Goal: Task Accomplishment & Management: Use online tool/utility

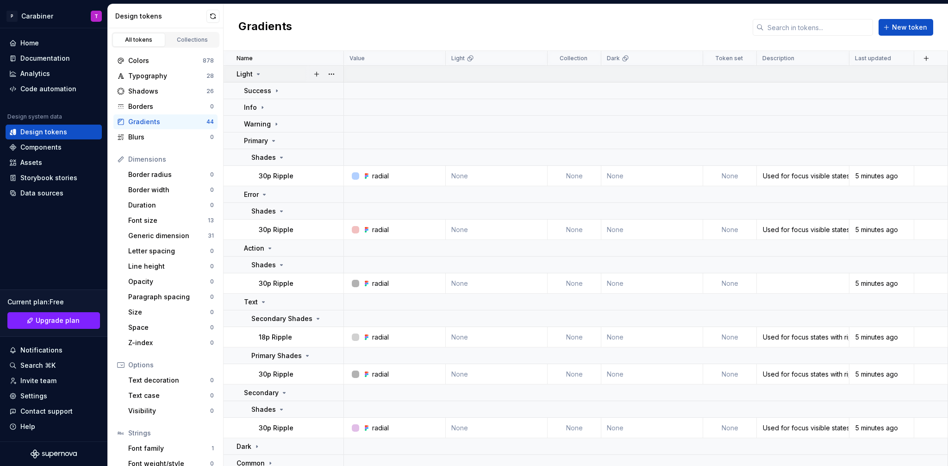
click at [257, 74] on icon at bounding box center [258, 74] width 2 height 1
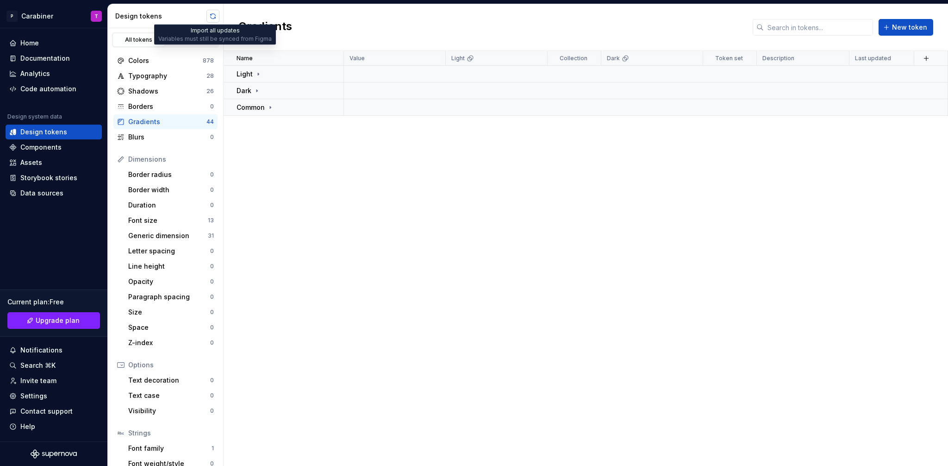
click at [212, 14] on button "button" at bounding box center [212, 16] width 13 height 13
click at [187, 14] on div "Design tokens" at bounding box center [160, 16] width 91 height 9
click at [45, 149] on div "Components" at bounding box center [40, 147] width 41 height 9
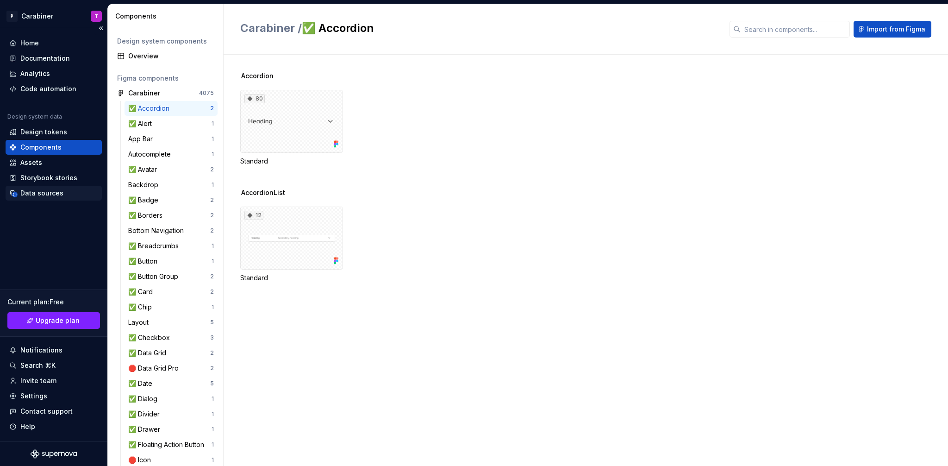
click at [37, 194] on div "Data sources" at bounding box center [41, 192] width 43 height 9
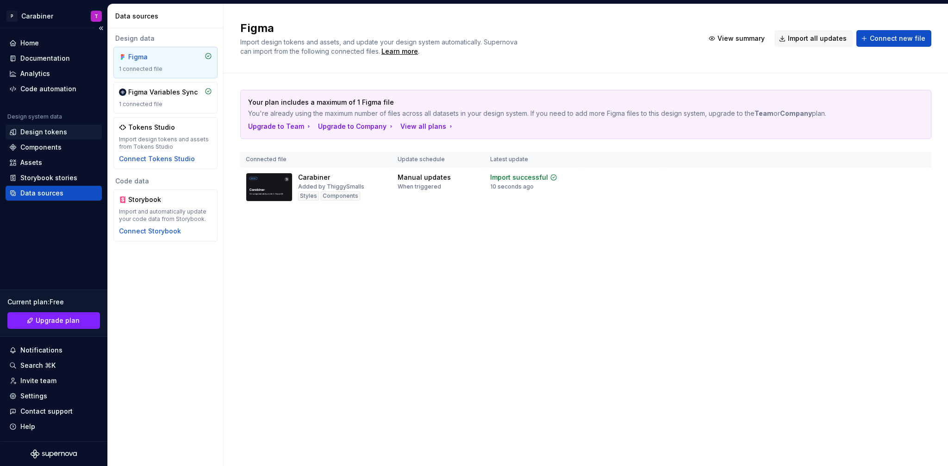
click at [32, 127] on div "Design tokens" at bounding box center [43, 131] width 47 height 9
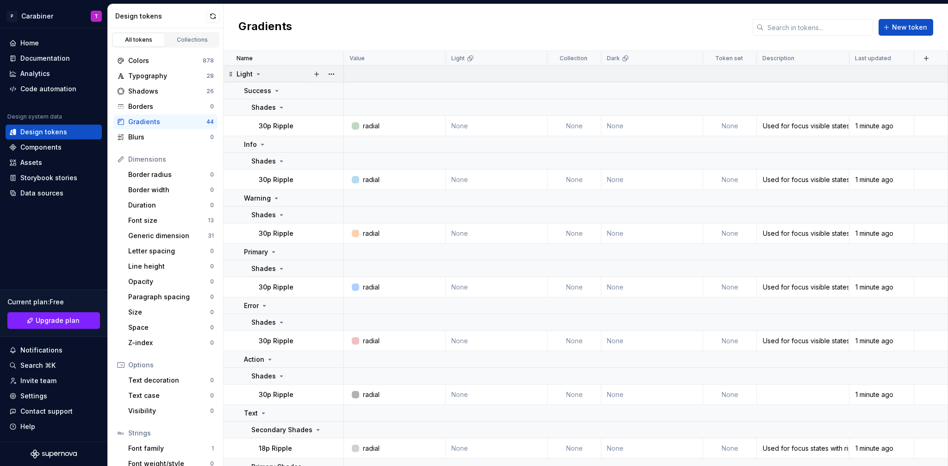
click at [258, 73] on icon at bounding box center [258, 73] width 7 height 7
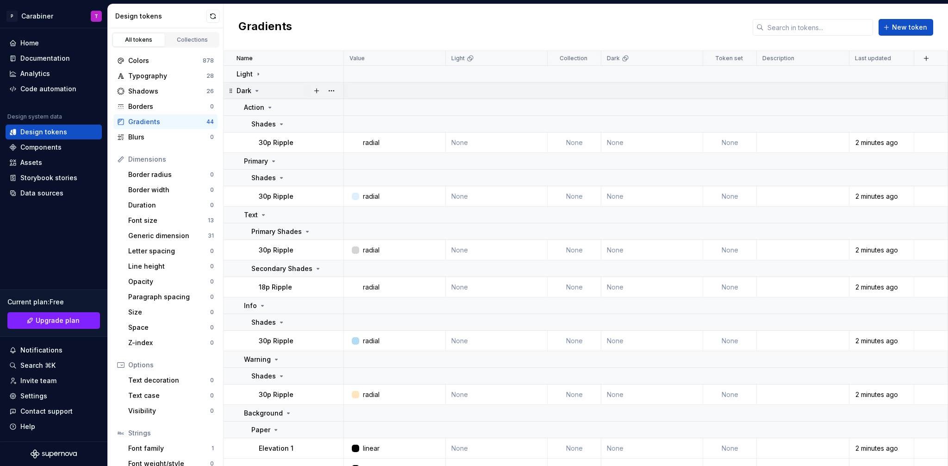
click at [258, 91] on icon at bounding box center [256, 90] width 7 height 7
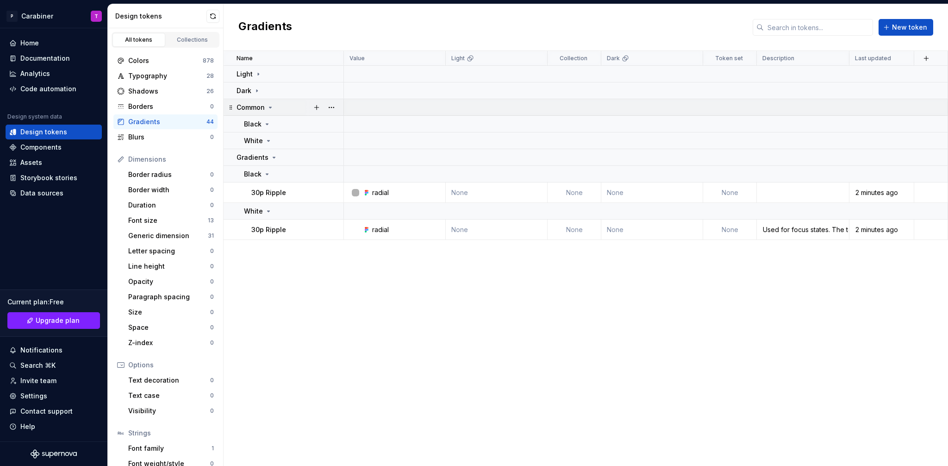
click at [271, 107] on icon at bounding box center [270, 107] width 2 height 1
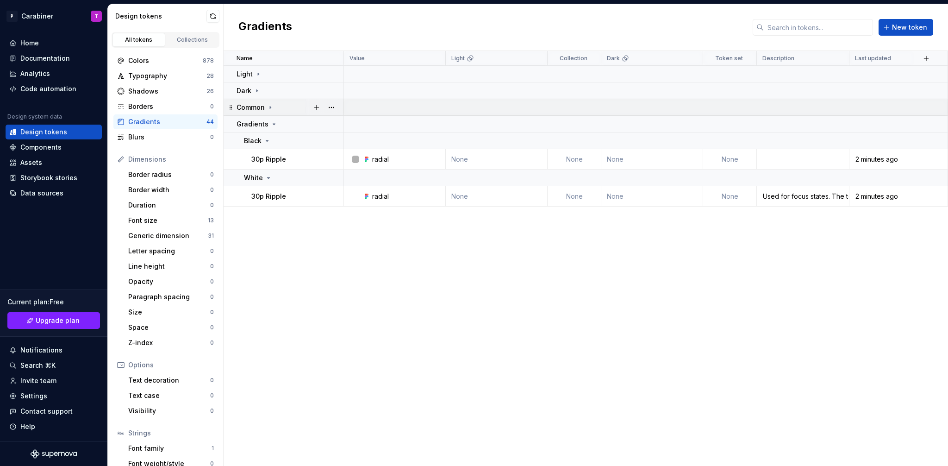
click at [271, 107] on icon at bounding box center [270, 107] width 1 height 2
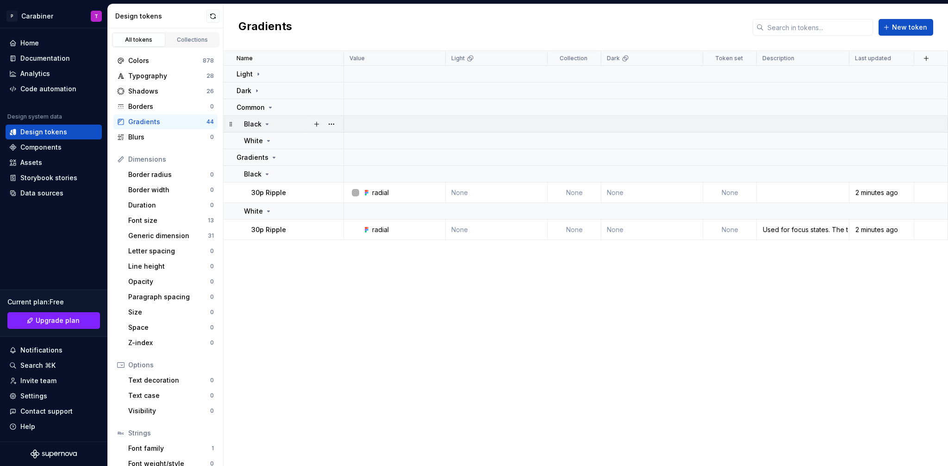
click at [269, 123] on icon at bounding box center [266, 123] width 7 height 7
click at [268, 123] on icon at bounding box center [266, 123] width 7 height 7
click at [268, 139] on icon at bounding box center [268, 140] width 7 height 7
click at [268, 138] on icon at bounding box center [268, 140] width 7 height 7
click at [269, 107] on icon at bounding box center [270, 107] width 2 height 1
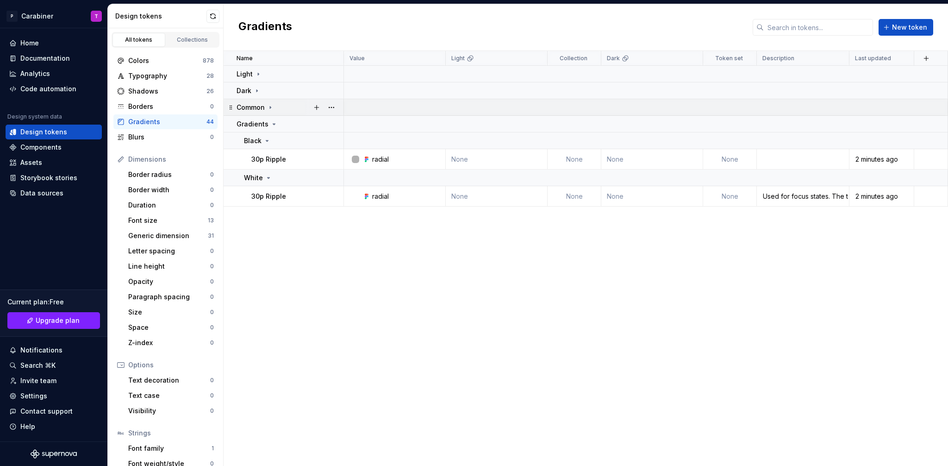
click at [269, 106] on icon at bounding box center [270, 107] width 7 height 7
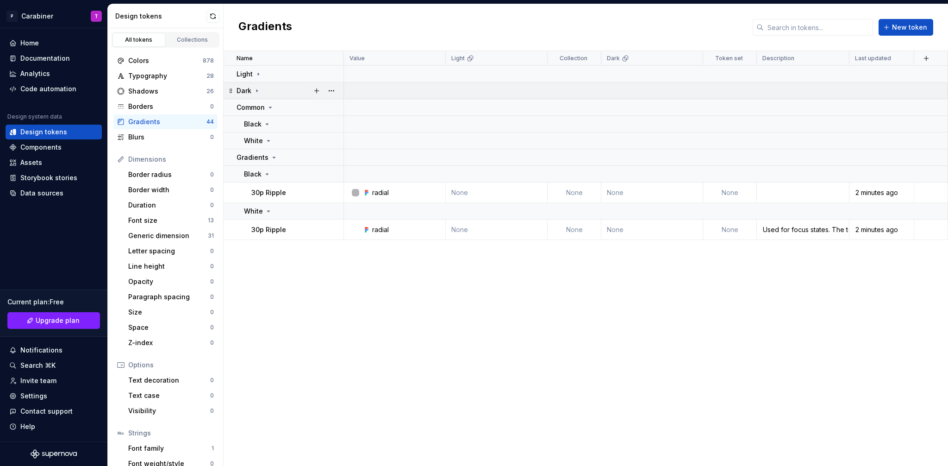
click at [257, 92] on icon at bounding box center [256, 90] width 7 height 7
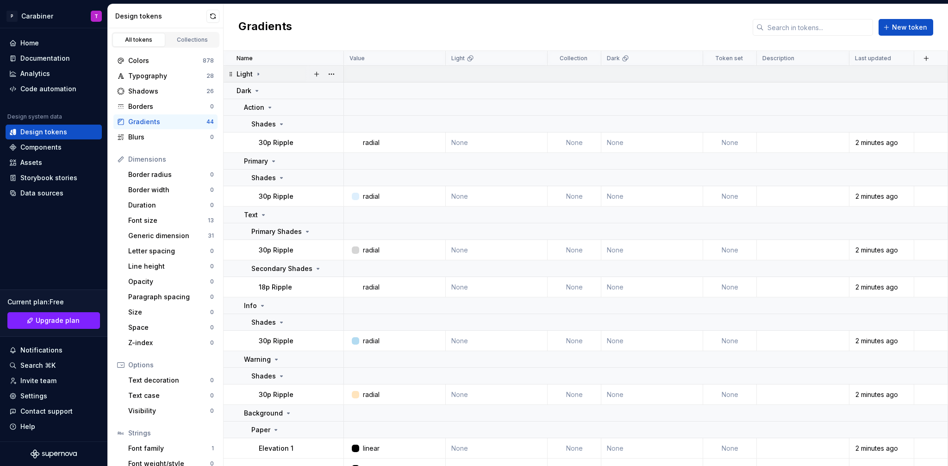
click at [256, 74] on icon at bounding box center [258, 73] width 7 height 7
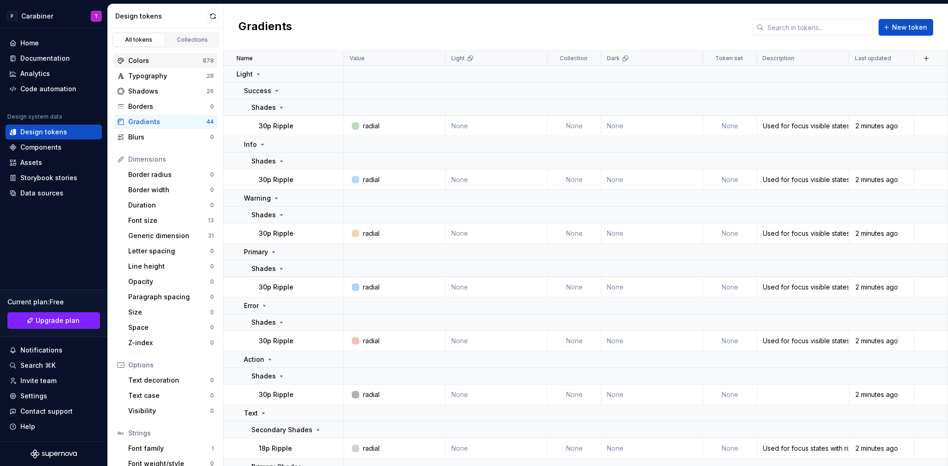
click at [136, 61] on div "Colors" at bounding box center [165, 60] width 75 height 9
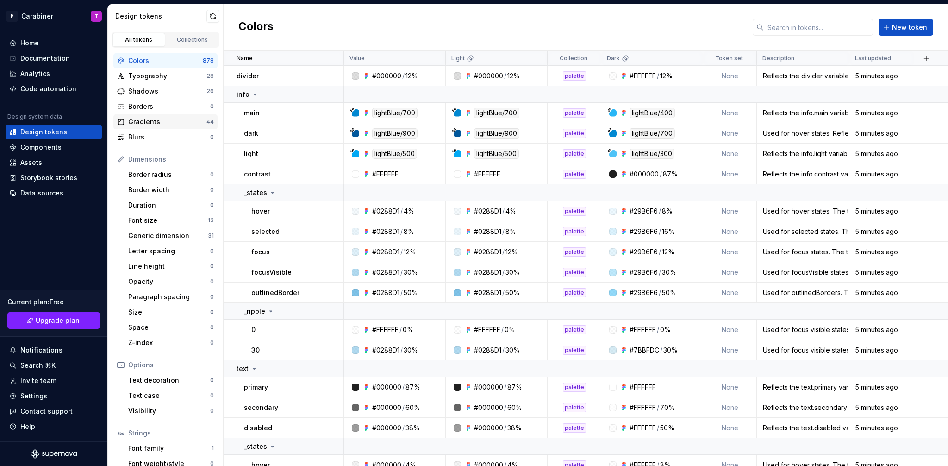
click at [145, 122] on div "Gradients" at bounding box center [167, 121] width 78 height 9
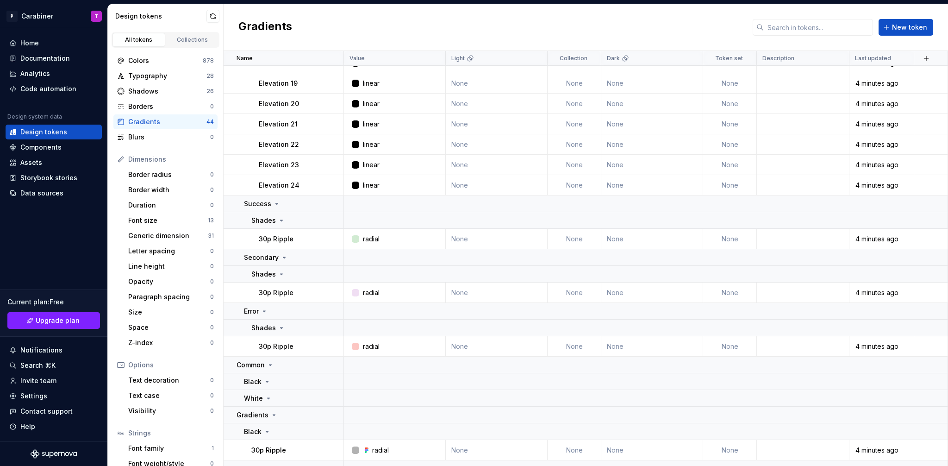
scroll to position [1230, 0]
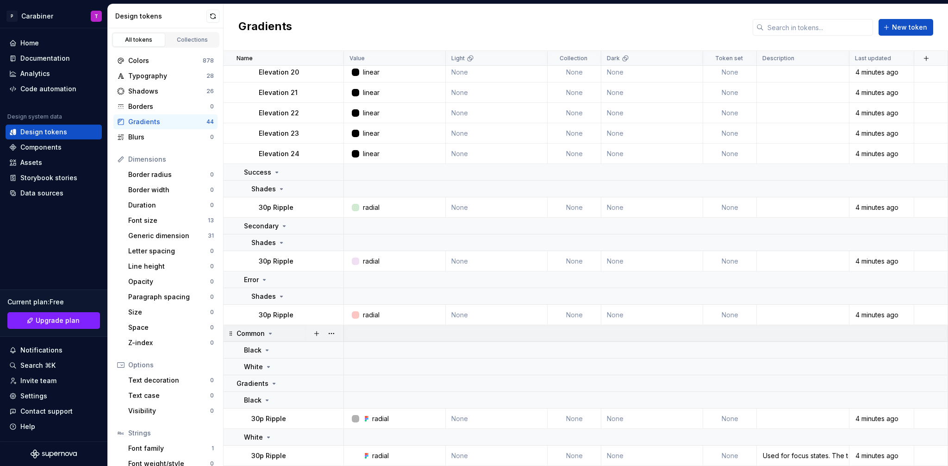
click at [270, 333] on icon at bounding box center [270, 333] width 2 height 1
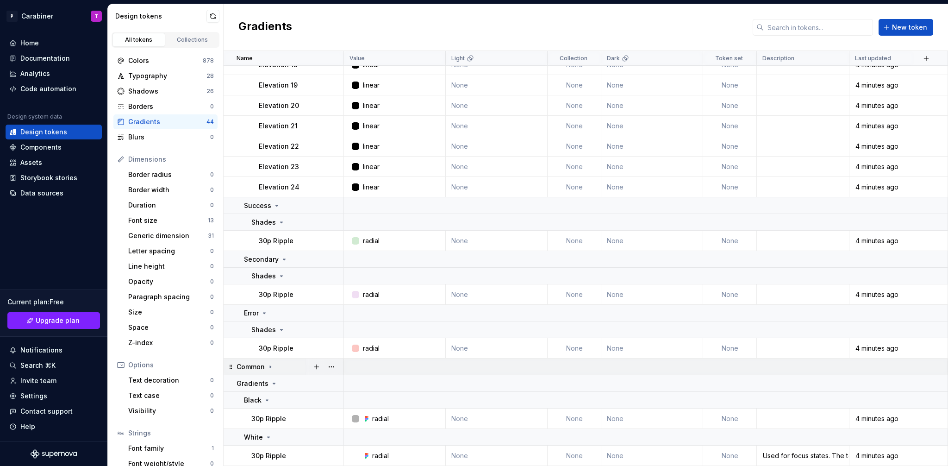
scroll to position [1196, 0]
click at [273, 383] on icon at bounding box center [274, 383] width 2 height 1
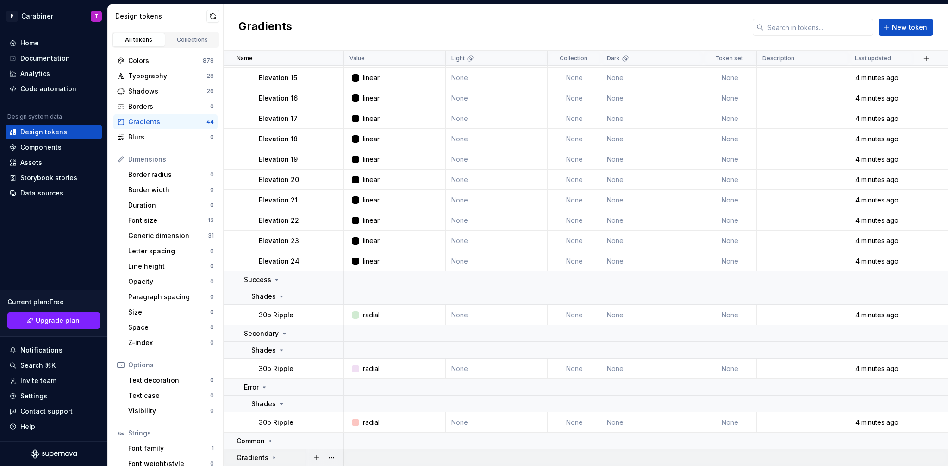
scroll to position [1122, 0]
click at [273, 458] on icon at bounding box center [273, 457] width 7 height 7
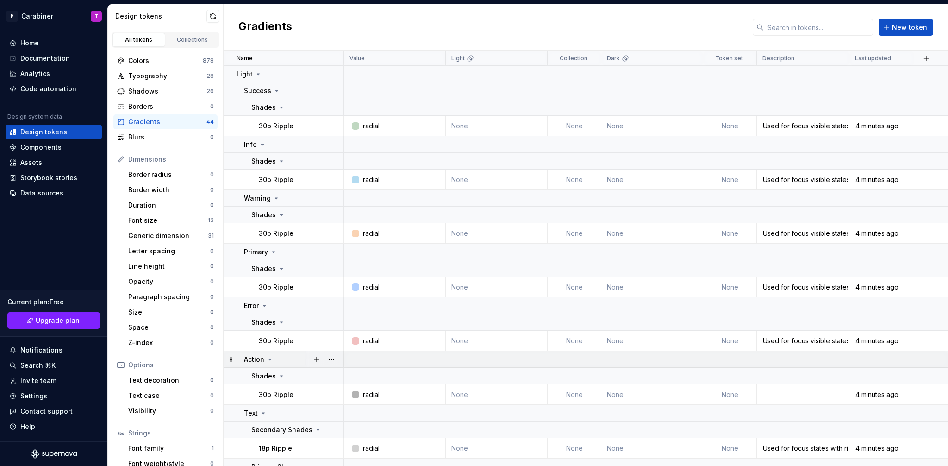
scroll to position [18, 0]
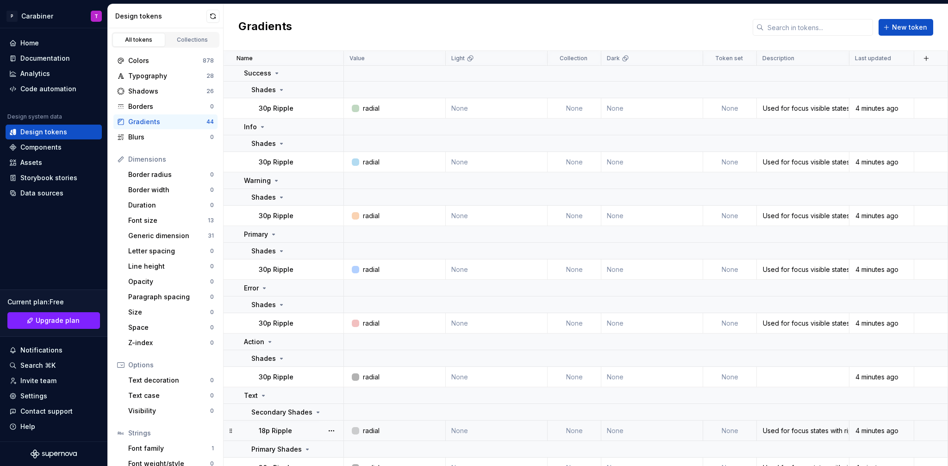
click at [274, 427] on p "18p Ripple" at bounding box center [275, 430] width 33 height 9
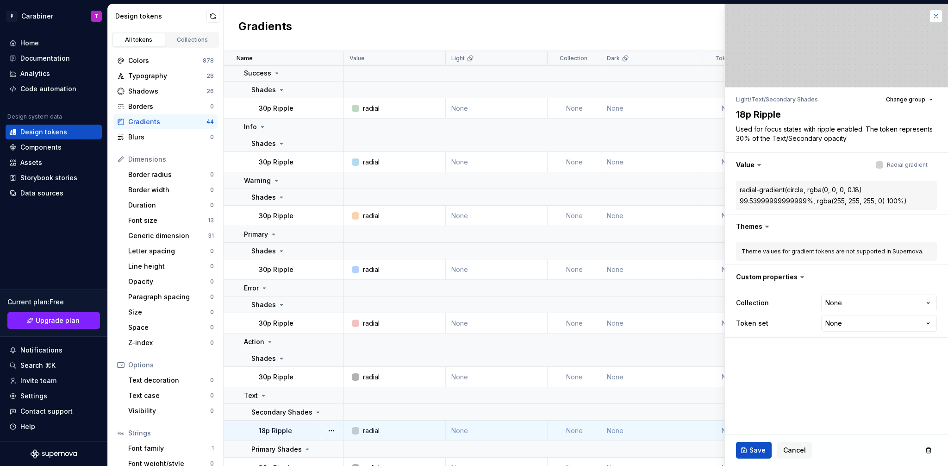
click at [936, 16] on button "button" at bounding box center [936, 16] width 13 height 13
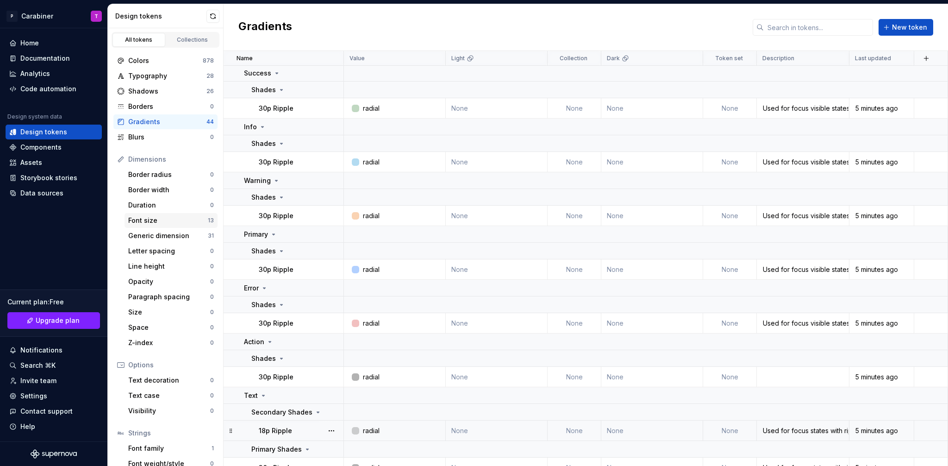
click at [144, 218] on div "Font size" at bounding box center [168, 220] width 80 height 9
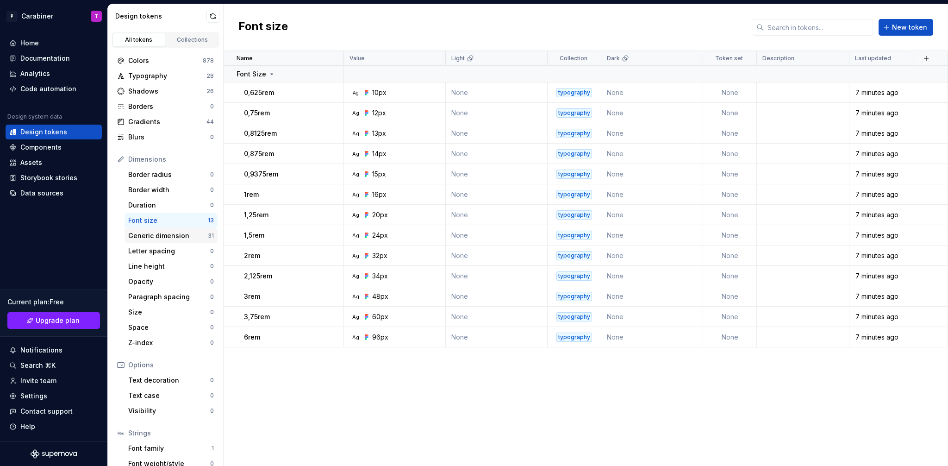
click at [144, 233] on div "Generic dimension" at bounding box center [168, 235] width 80 height 9
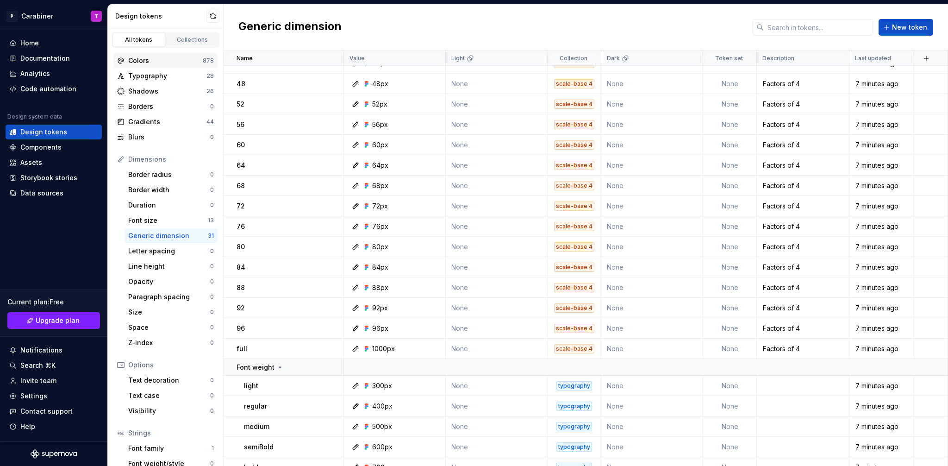
click at [137, 59] on div "Colors" at bounding box center [165, 60] width 75 height 9
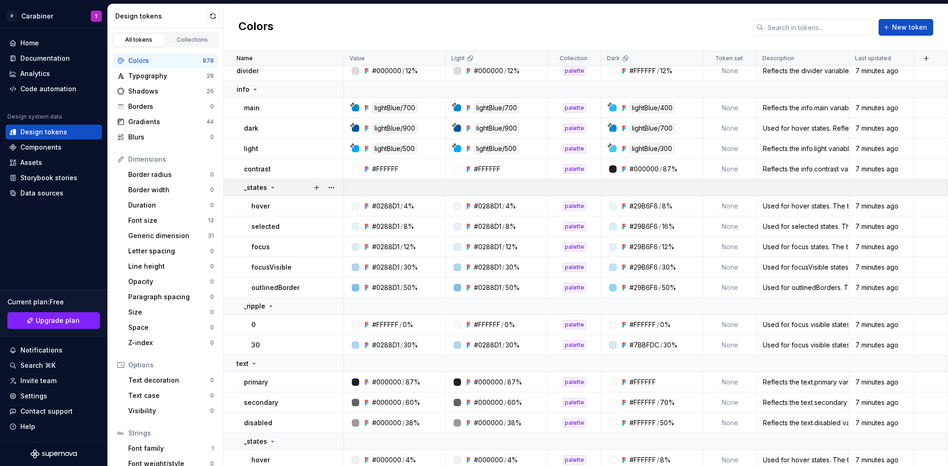
scroll to position [17, 0]
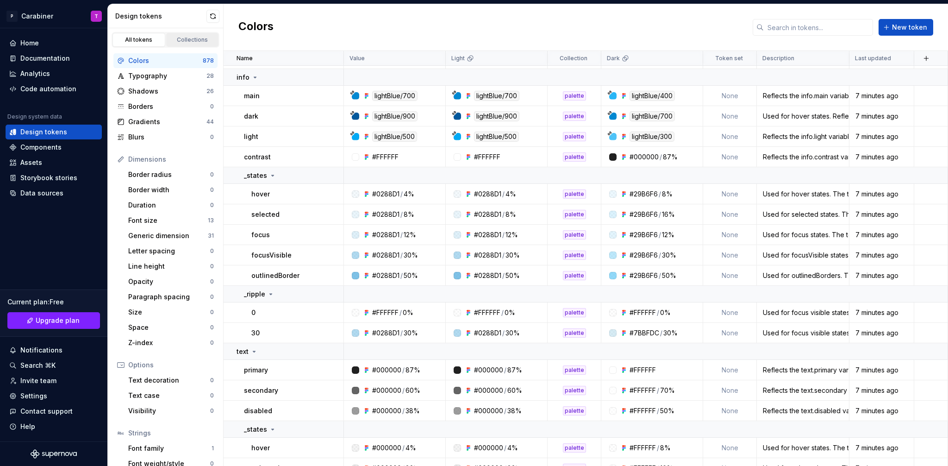
click at [179, 37] on div "Collections" at bounding box center [192, 39] width 46 height 7
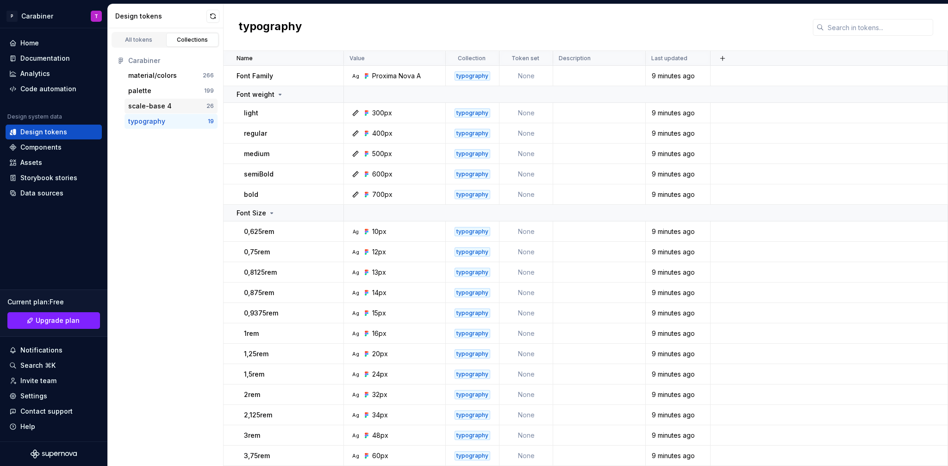
click at [157, 107] on div "scale-base 4" at bounding box center [150, 105] width 44 height 9
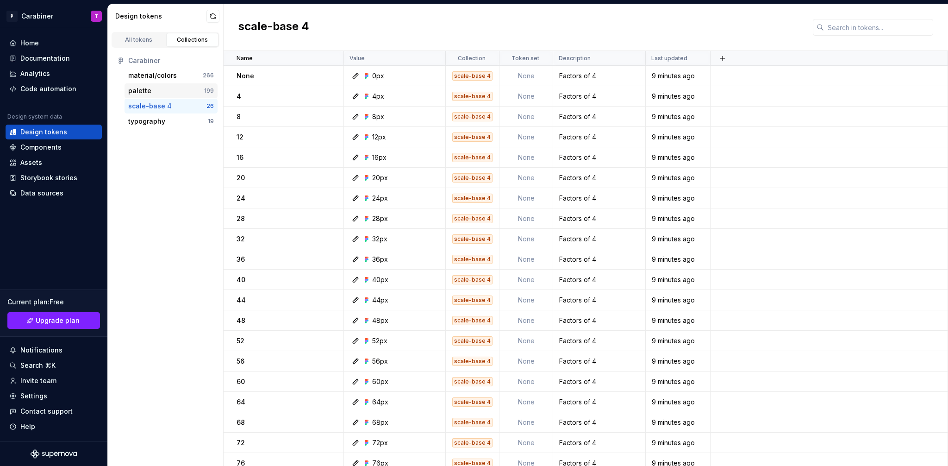
click at [139, 88] on div "palette" at bounding box center [139, 90] width 23 height 9
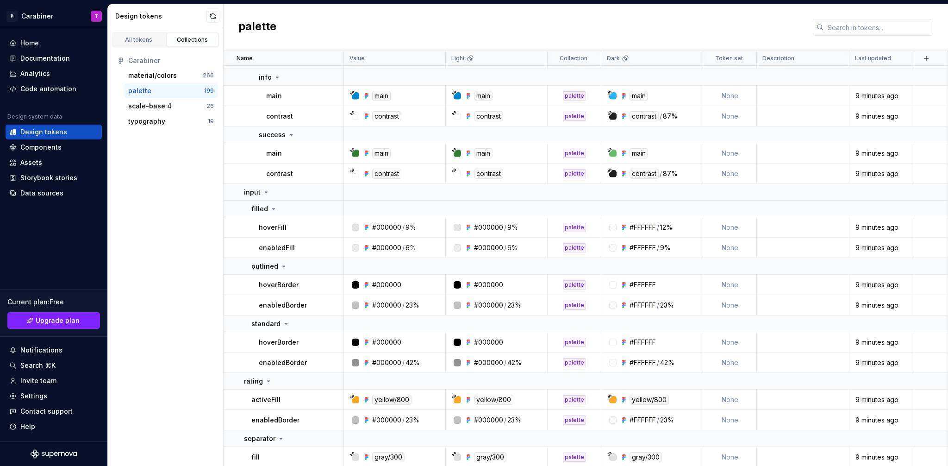
scroll to position [4737, 0]
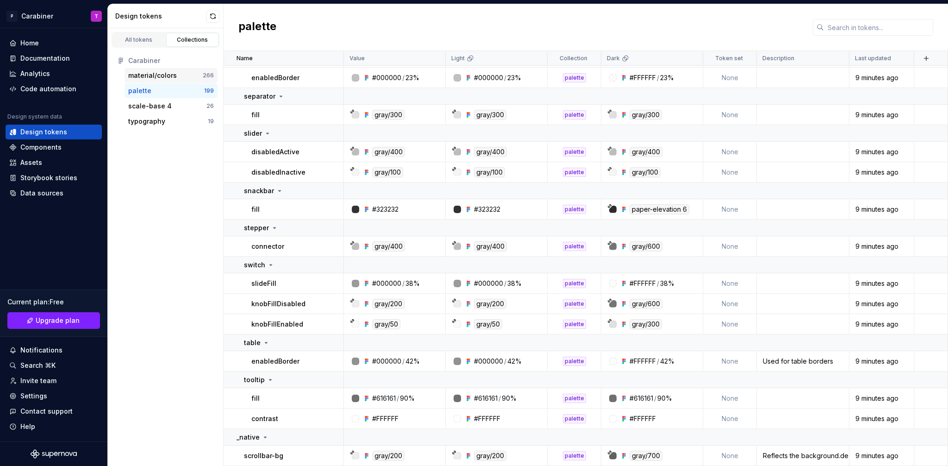
click at [150, 75] on div "material/colors" at bounding box center [152, 75] width 49 height 9
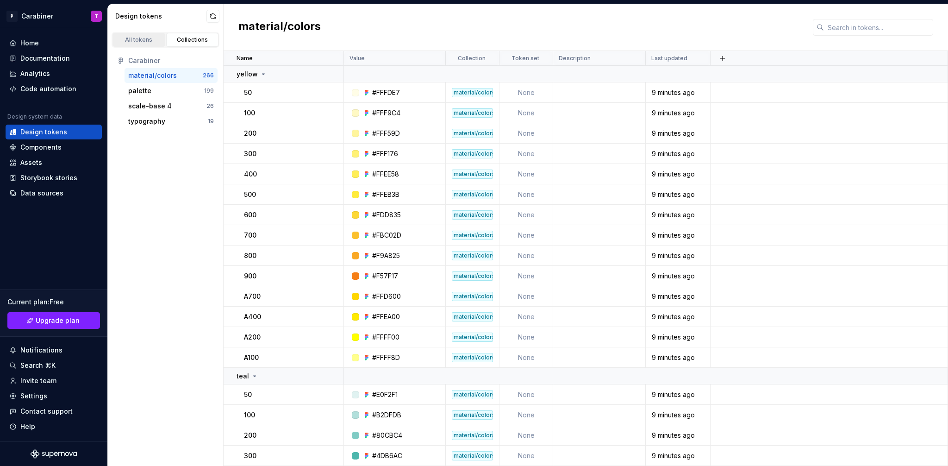
click at [140, 39] on div "All tokens" at bounding box center [139, 39] width 46 height 7
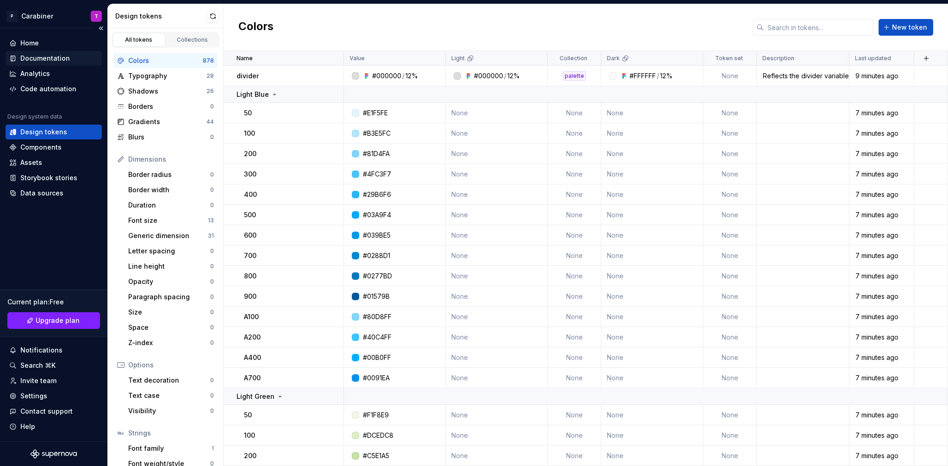
click at [29, 61] on div "Documentation" at bounding box center [45, 58] width 50 height 9
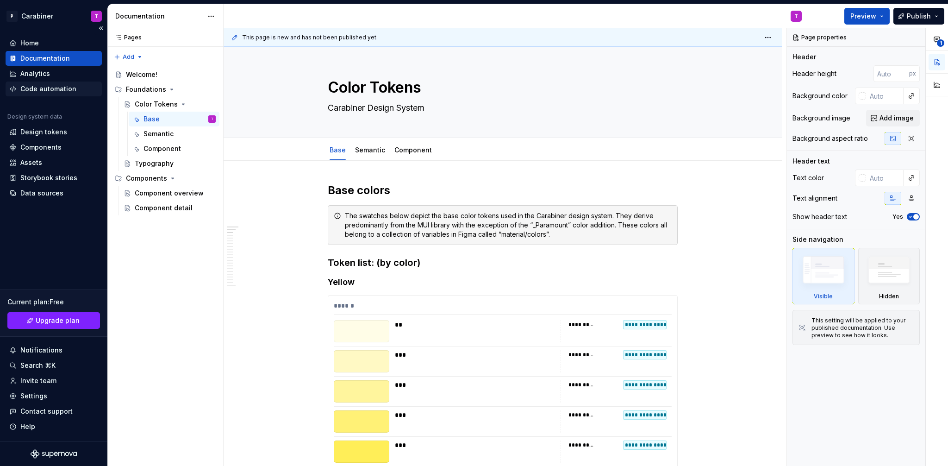
click at [30, 90] on div "Code automation" at bounding box center [48, 88] width 56 height 9
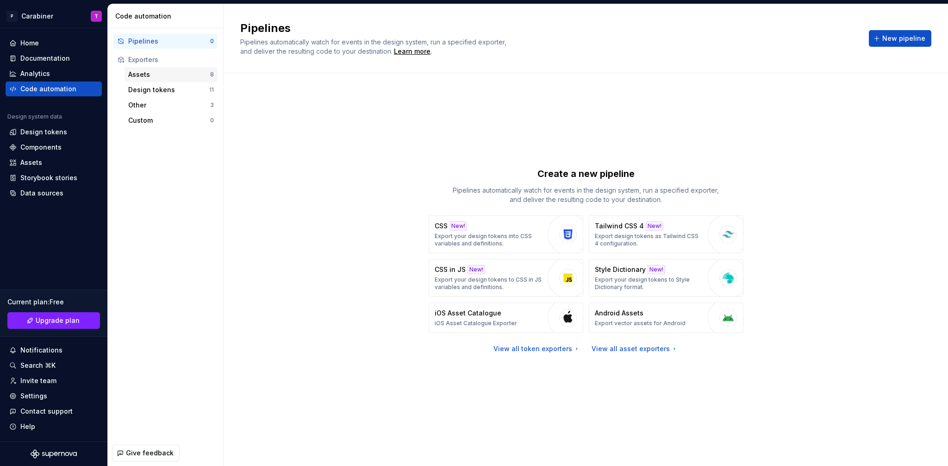
click at [141, 75] on div "Assets" at bounding box center [169, 74] width 82 height 9
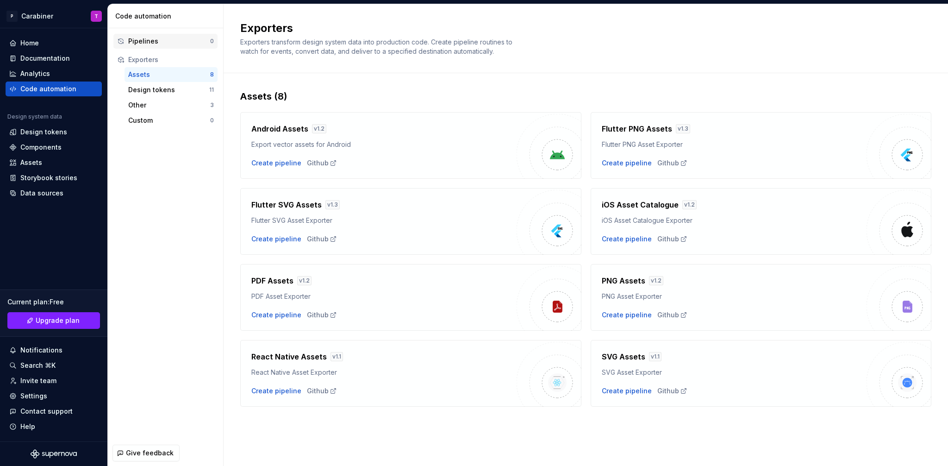
click at [140, 43] on div "Pipelines" at bounding box center [169, 41] width 82 height 9
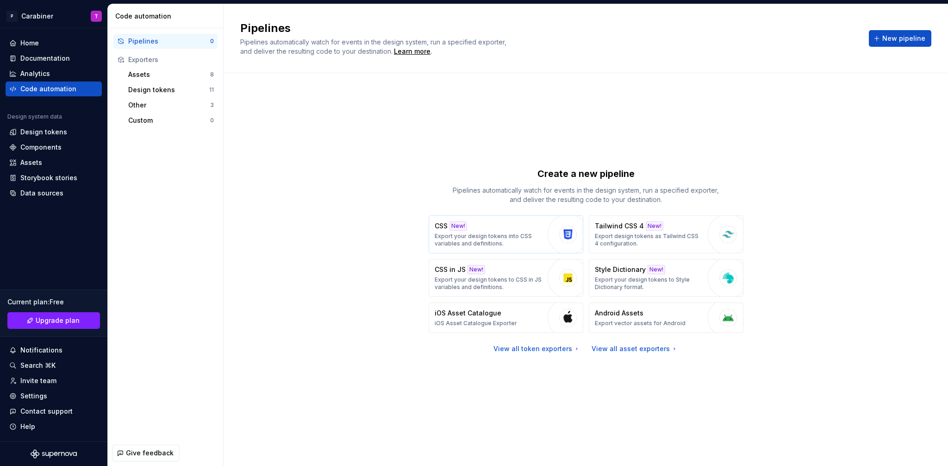
click at [501, 233] on p "Export your design tokens into CSS variables and definitions." at bounding box center [489, 239] width 108 height 15
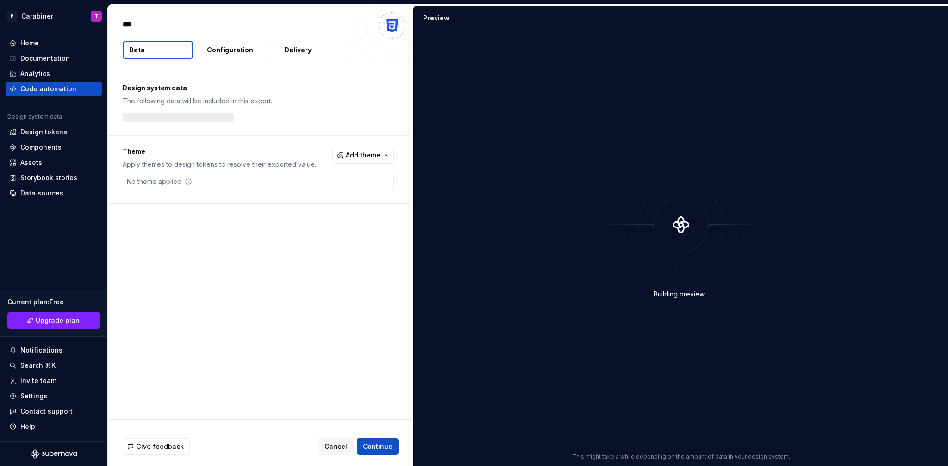
type textarea "*"
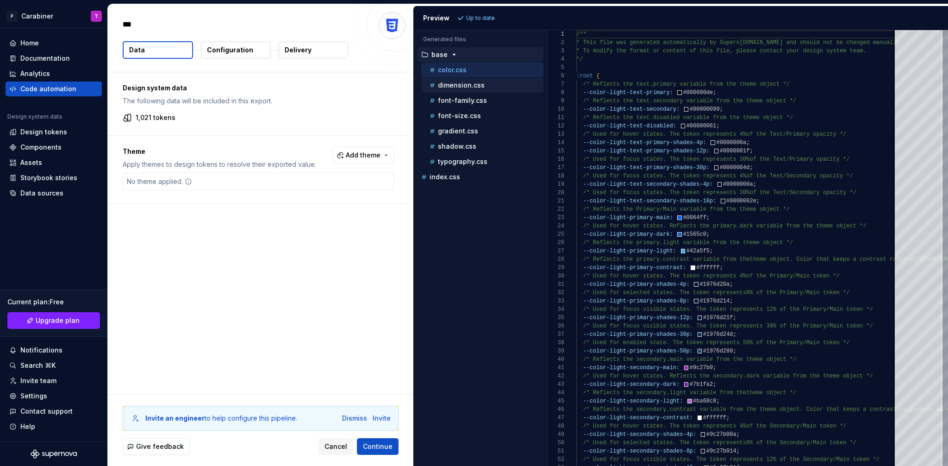
click at [449, 86] on p "dimension.css" at bounding box center [461, 84] width 47 height 7
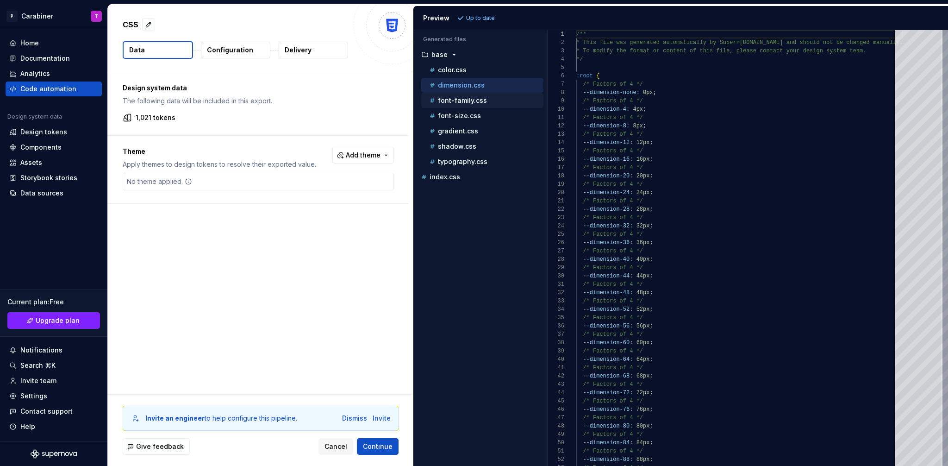
click at [450, 100] on p "font-family.css" at bounding box center [462, 100] width 49 height 7
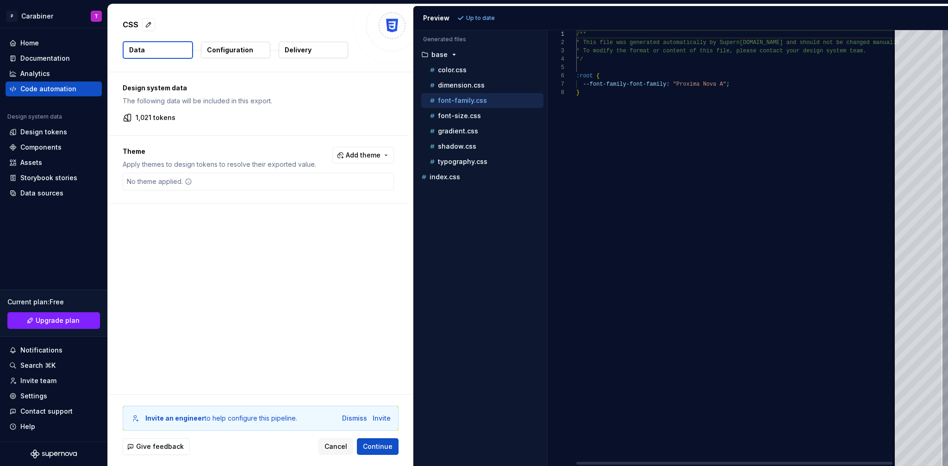
scroll to position [58, 0]
click at [452, 114] on p "font-size.css" at bounding box center [459, 115] width 43 height 7
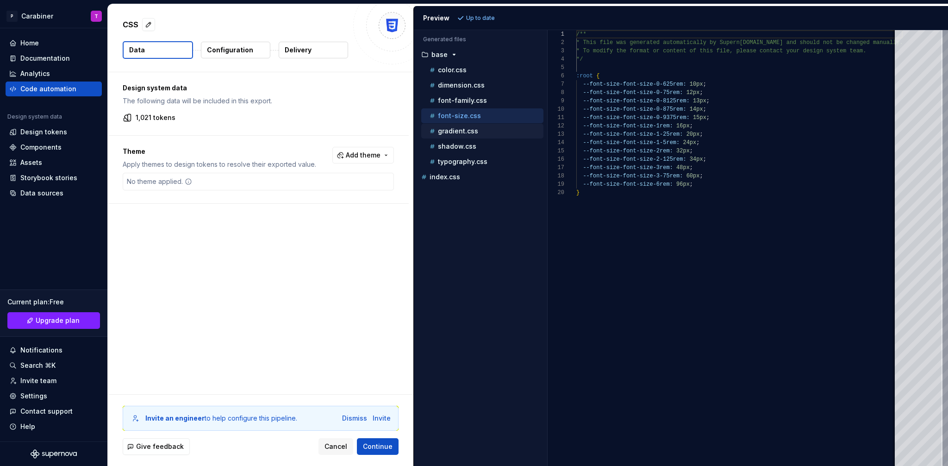
click at [450, 128] on p "gradient.css" at bounding box center [458, 130] width 40 height 7
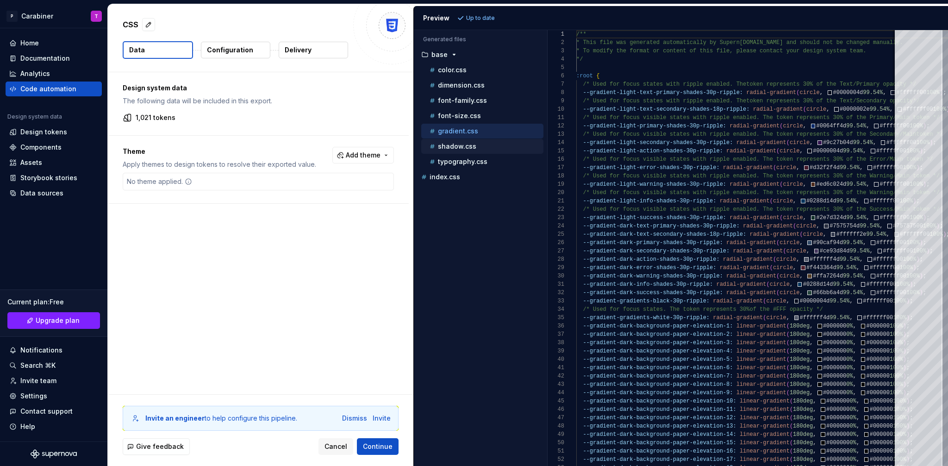
click at [446, 144] on p "shadow.css" at bounding box center [457, 146] width 38 height 7
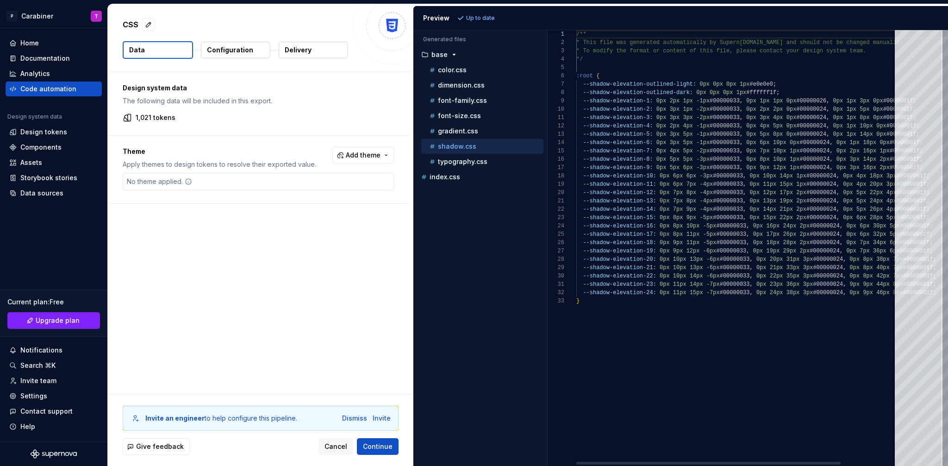
scroll to position [75, 0]
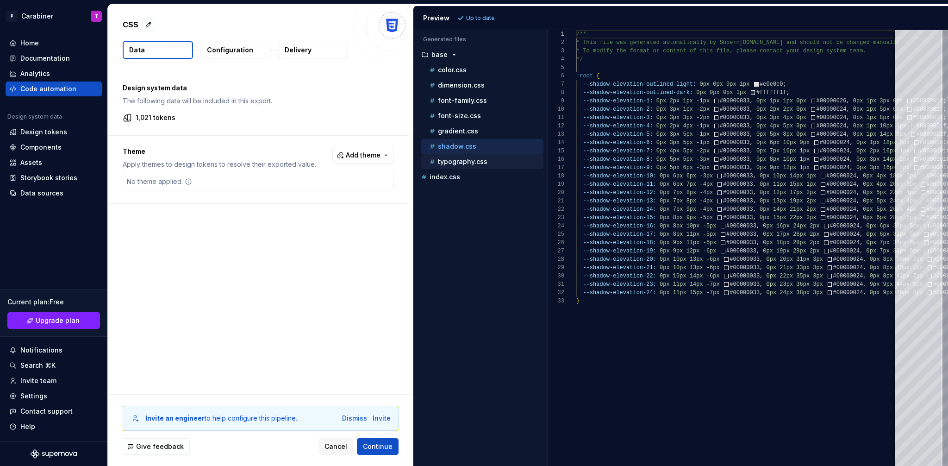
click at [446, 162] on p "typography.css" at bounding box center [463, 161] width 50 height 7
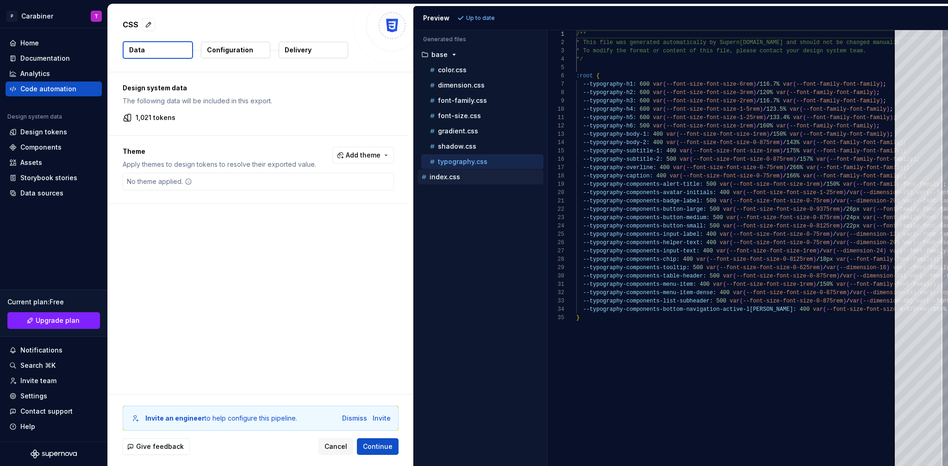
click at [446, 175] on p "index.css" at bounding box center [445, 176] width 31 height 7
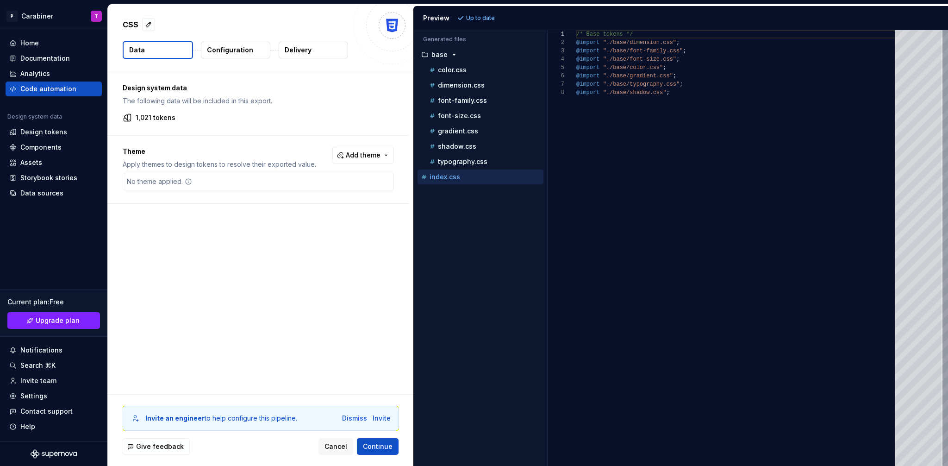
scroll to position [58, 0]
click at [448, 70] on p "color.css" at bounding box center [452, 69] width 29 height 7
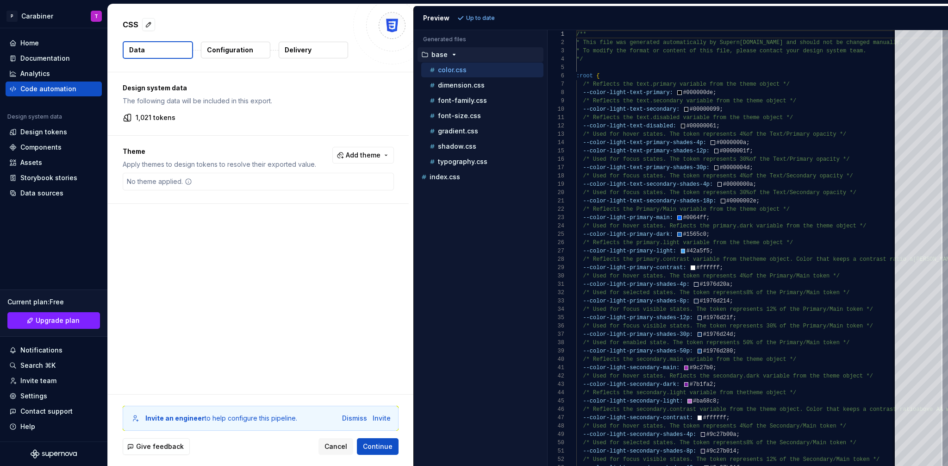
click at [441, 55] on p "base" at bounding box center [439, 54] width 16 height 7
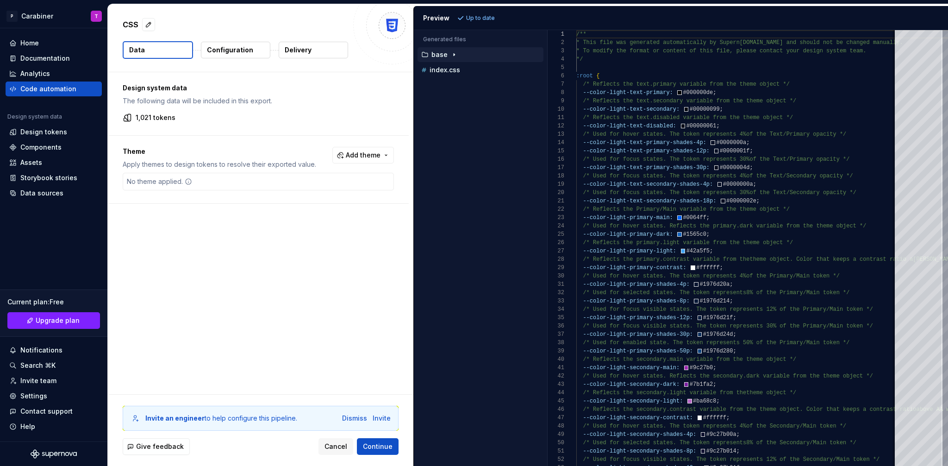
click at [441, 55] on p "base" at bounding box center [439, 54] width 16 height 7
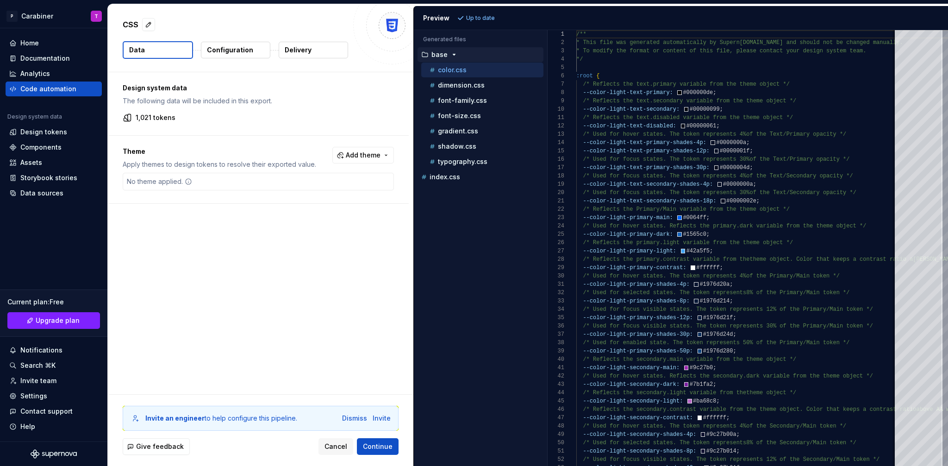
click at [226, 53] on p "Configuration" at bounding box center [230, 49] width 46 height 9
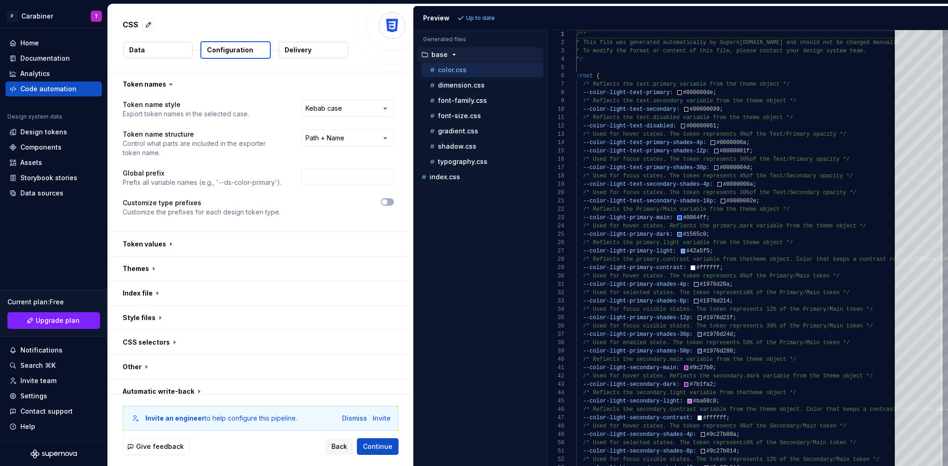
click at [311, 46] on button "Delivery" at bounding box center [313, 50] width 69 height 17
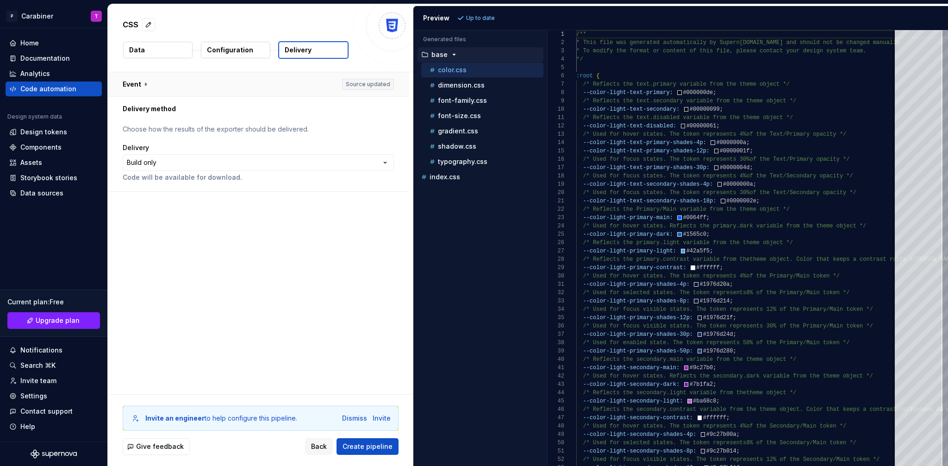
click at [144, 83] on button "button" at bounding box center [258, 84] width 301 height 24
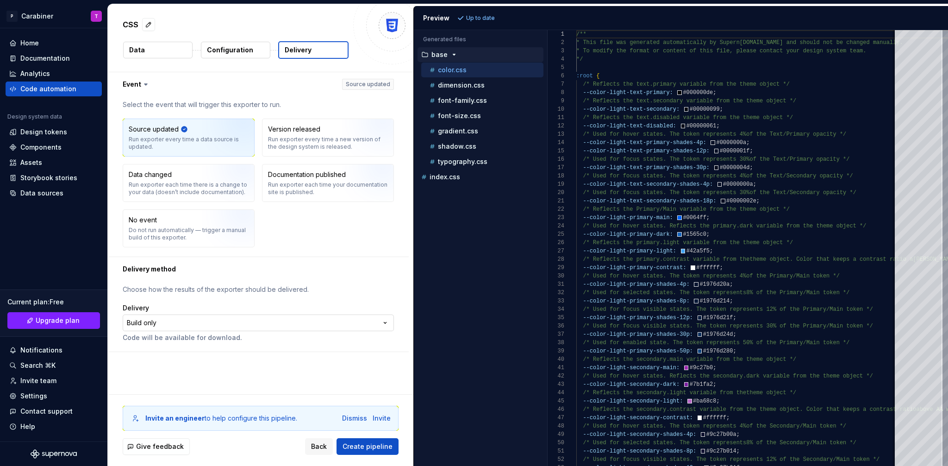
click at [158, 325] on html "**********" at bounding box center [474, 233] width 948 height 466
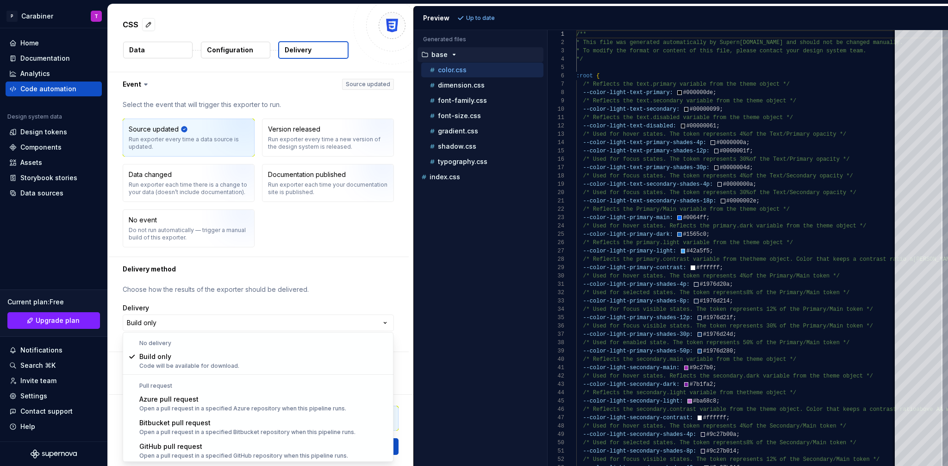
click at [201, 301] on html "**********" at bounding box center [474, 233] width 948 height 466
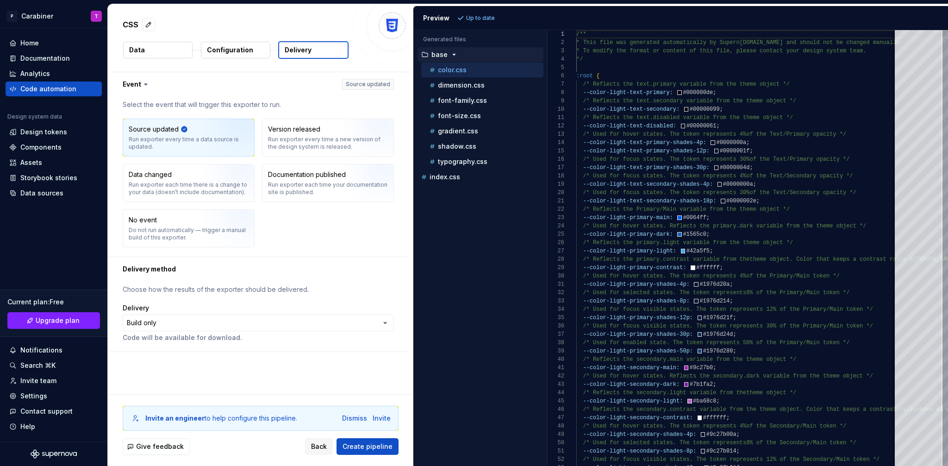
click at [144, 48] on button "Data" at bounding box center [157, 50] width 69 height 17
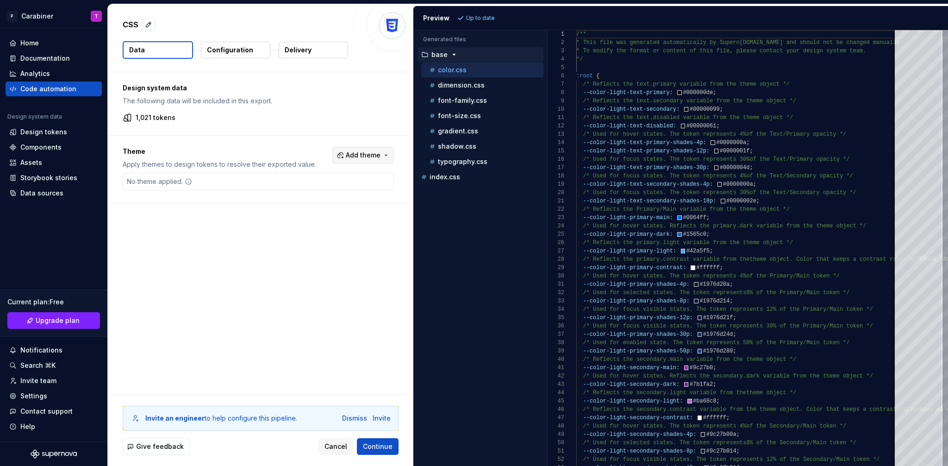
click at [386, 155] on button "Add theme" at bounding box center [363, 155] width 62 height 17
click at [293, 192] on div "Suggestions" at bounding box center [291, 191] width 7 height 7
click at [292, 208] on div "Suggestions" at bounding box center [291, 206] width 7 height 7
click at [273, 151] on html "P Carabiner T Home Documentation Analytics Code automation Design system data D…" at bounding box center [474, 233] width 948 height 466
click at [456, 88] on p "dimension.css" at bounding box center [461, 84] width 47 height 7
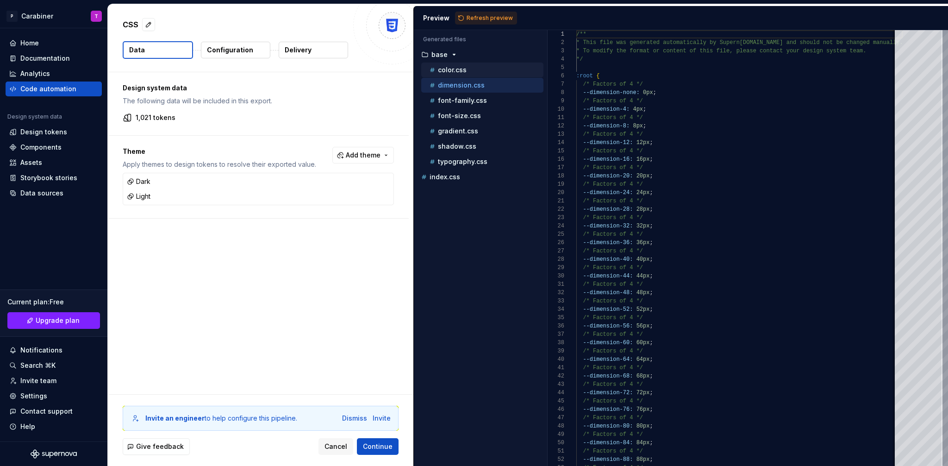
click at [449, 73] on p "color.css" at bounding box center [452, 69] width 29 height 7
type textarea "**********"
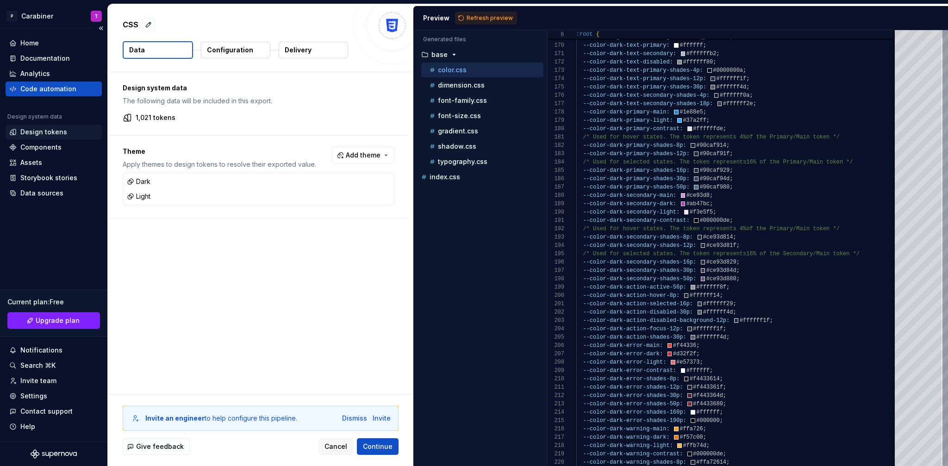
click at [30, 128] on div "Design tokens" at bounding box center [43, 131] width 47 height 9
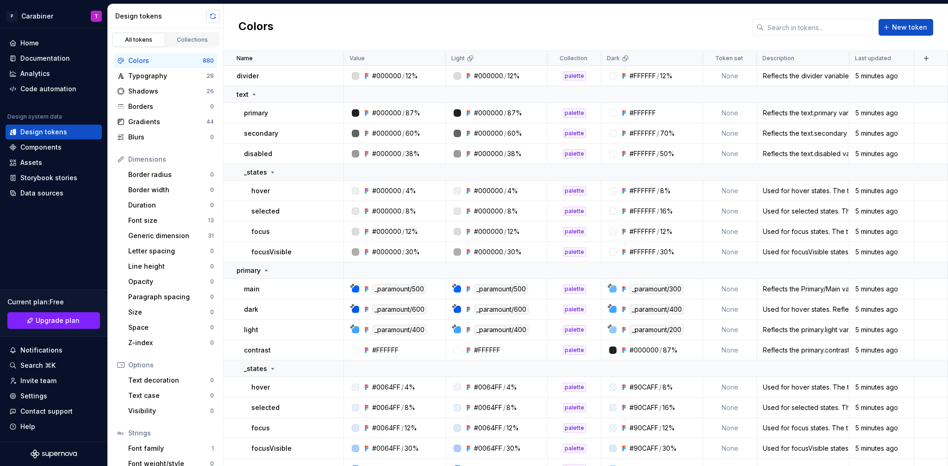
click at [213, 13] on button "button" at bounding box center [212, 16] width 13 height 13
click at [57, 190] on div "Data sources" at bounding box center [41, 192] width 43 height 9
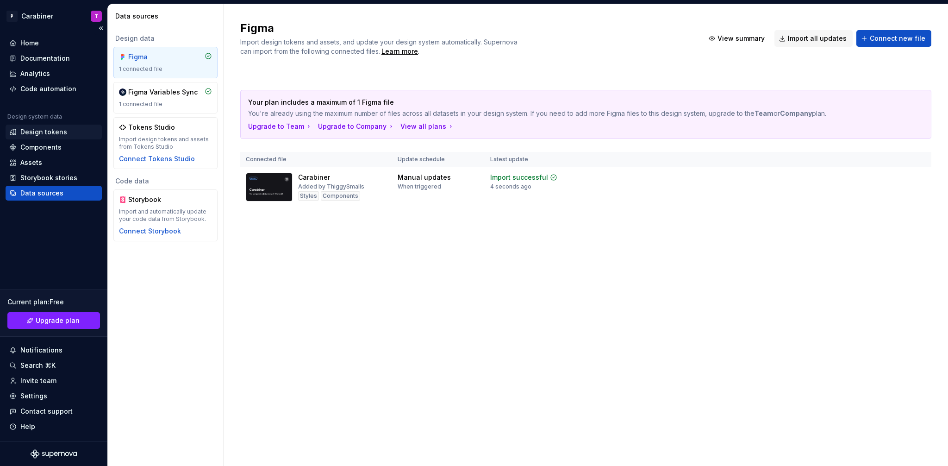
click at [34, 131] on div "Design tokens" at bounding box center [43, 131] width 47 height 9
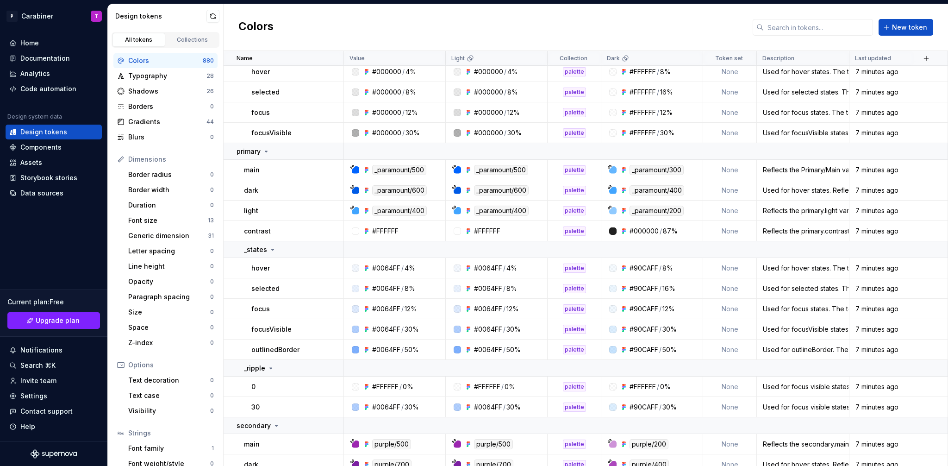
scroll to position [107, 0]
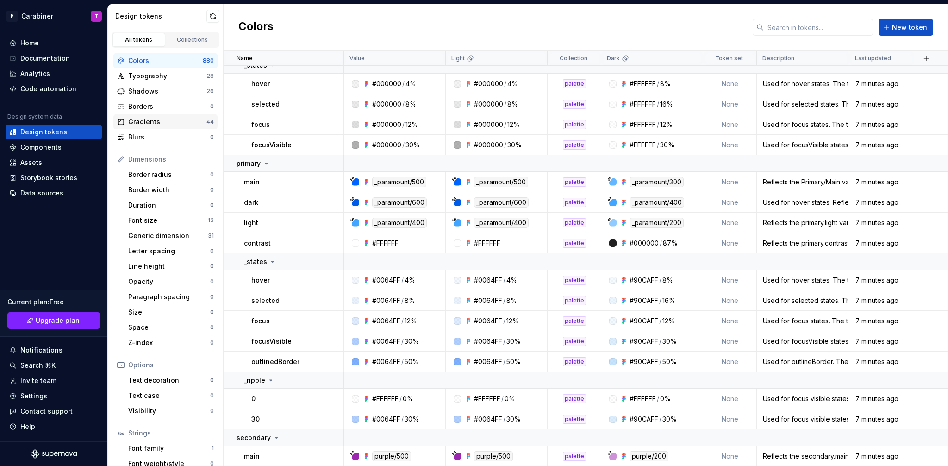
click at [155, 120] on div "Gradients" at bounding box center [167, 121] width 78 height 9
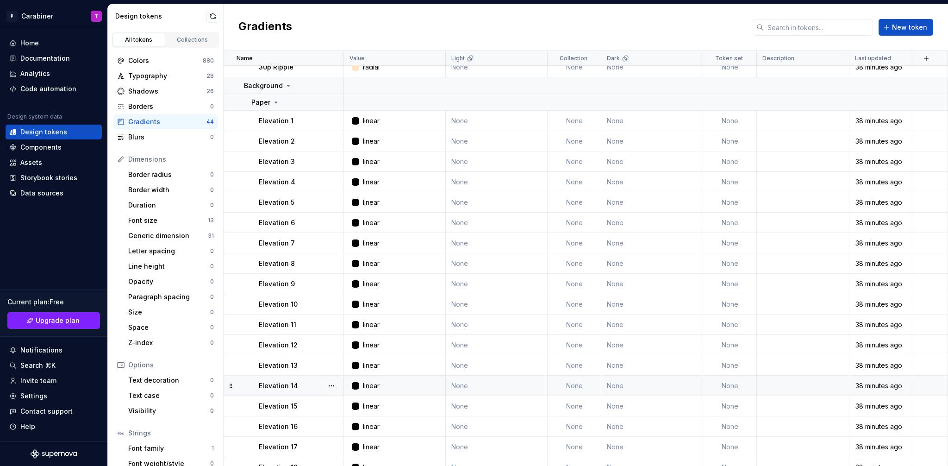
scroll to position [766, 0]
